Goal: Check status: Check status

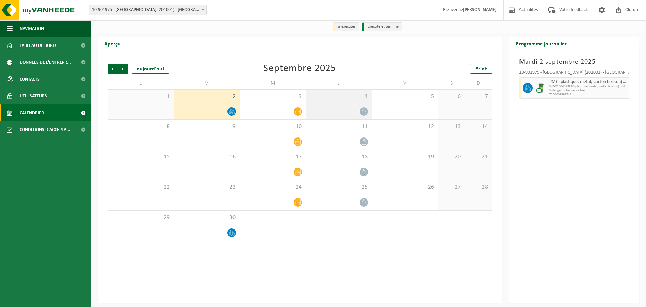
click at [364, 112] on icon at bounding box center [364, 111] width 6 height 6
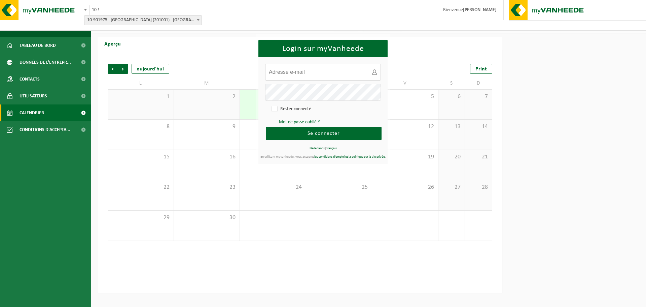
type input "sintjansmolenbeek@ava.be"
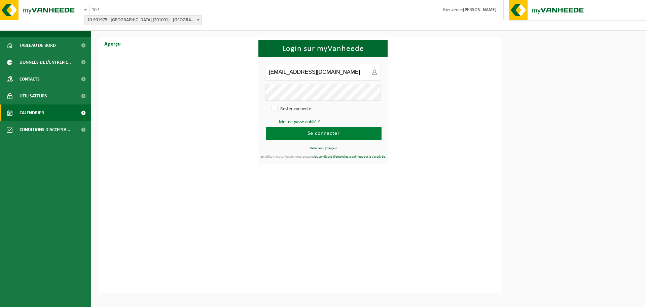
click at [343, 136] on button "Se connecter" at bounding box center [324, 133] width 116 height 13
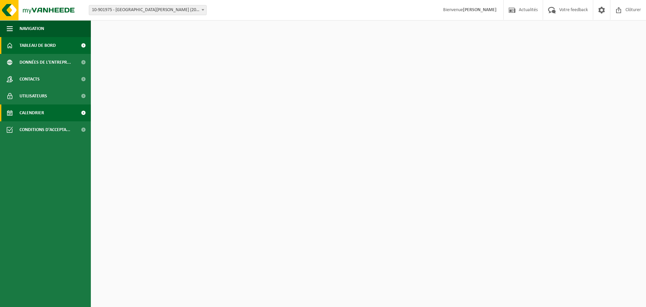
drag, startPoint x: 0, startPoint y: 0, endPoint x: 49, endPoint y: 114, distance: 124.4
click at [49, 114] on link "Calendrier" at bounding box center [45, 112] width 91 height 17
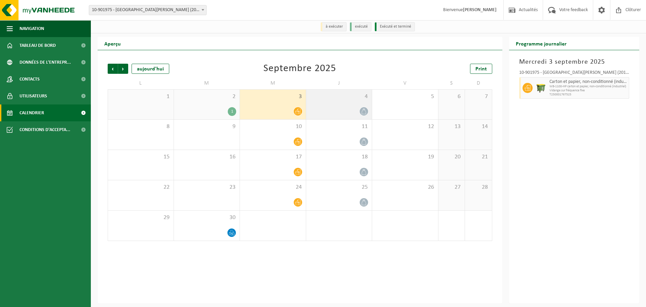
click at [365, 112] on icon at bounding box center [364, 111] width 6 height 6
